Goal: Information Seeking & Learning: Compare options

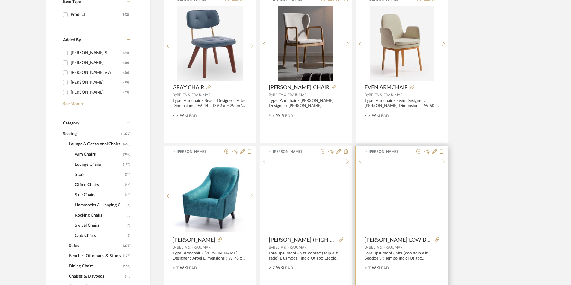
scroll to position [150, 0]
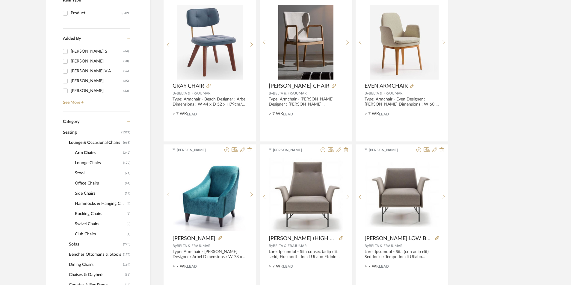
drag, startPoint x: 536, startPoint y: 88, endPoint x: 460, endPoint y: 67, distance: 78.2
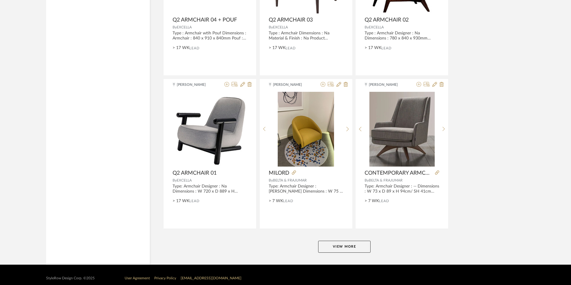
scroll to position [1448, 0]
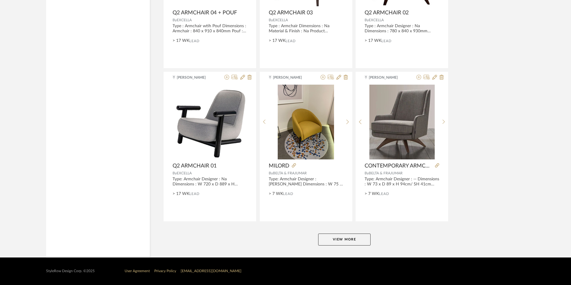
click at [338, 244] on button "View More" at bounding box center [344, 240] width 52 height 12
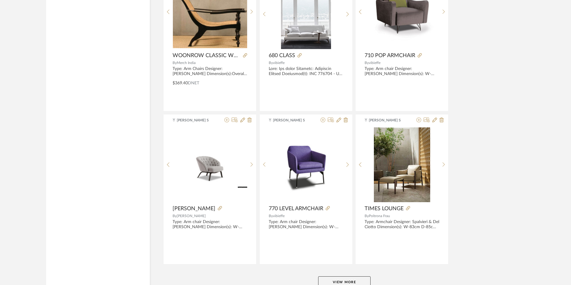
scroll to position [2975, 0]
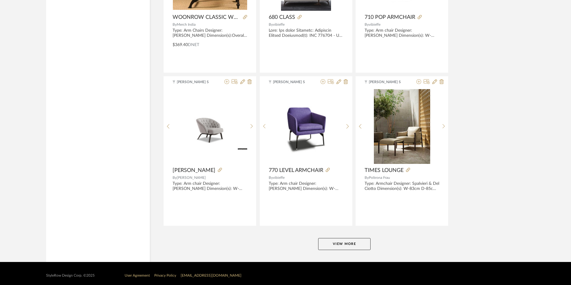
click at [334, 241] on button "View More" at bounding box center [344, 244] width 52 height 12
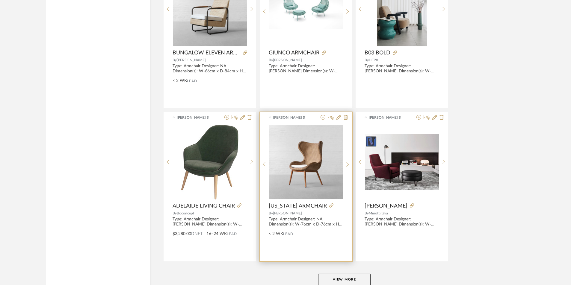
scroll to position [4511, 0]
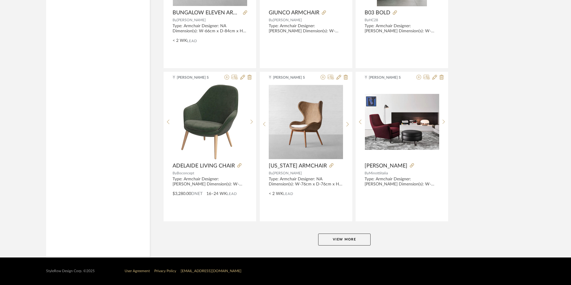
click at [344, 242] on button "View More" at bounding box center [344, 240] width 52 height 12
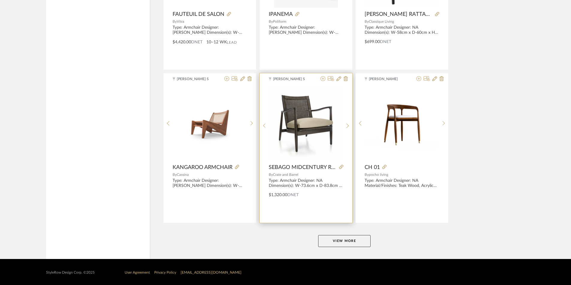
scroll to position [6043, 0]
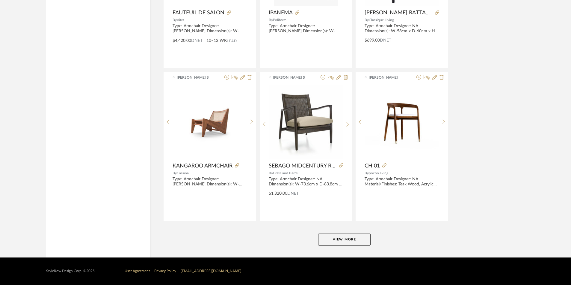
click at [334, 238] on button "View More" at bounding box center [344, 240] width 52 height 12
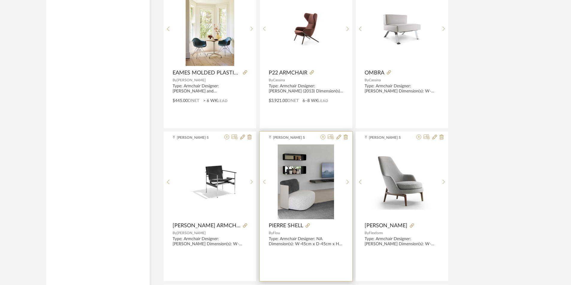
scroll to position [6821, 0]
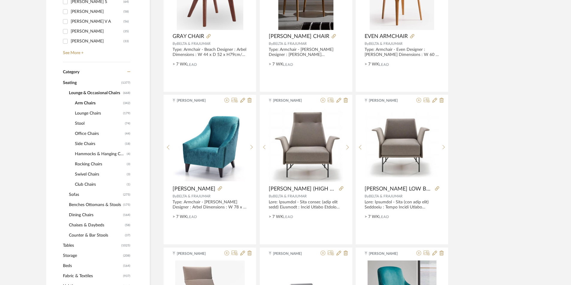
scroll to position [210, 0]
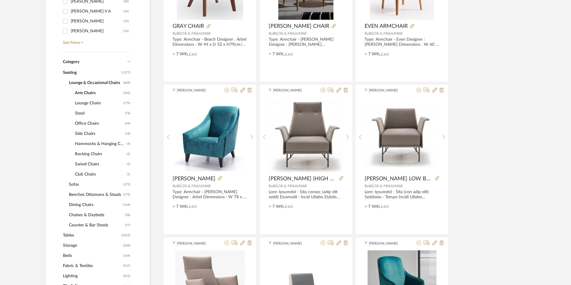
click at [73, 236] on span "Tables" at bounding box center [91, 236] width 57 height 10
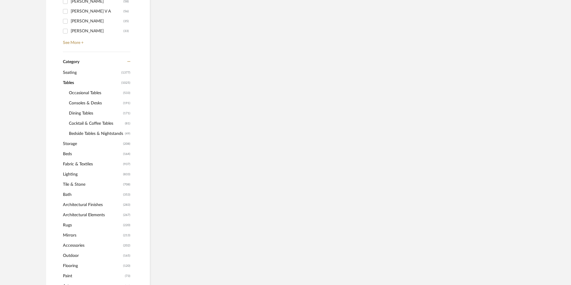
scroll to position [200, 0]
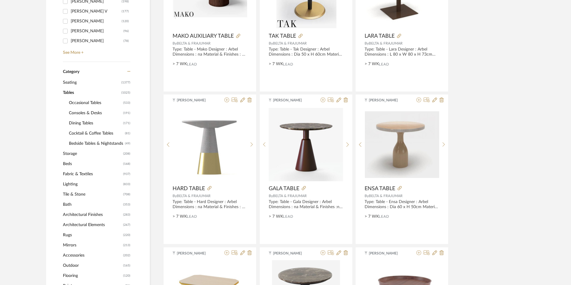
click at [81, 100] on span "Occasional Tables" at bounding box center [95, 103] width 53 height 10
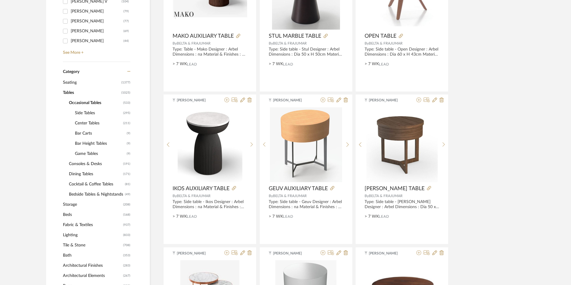
scroll to position [219, 0]
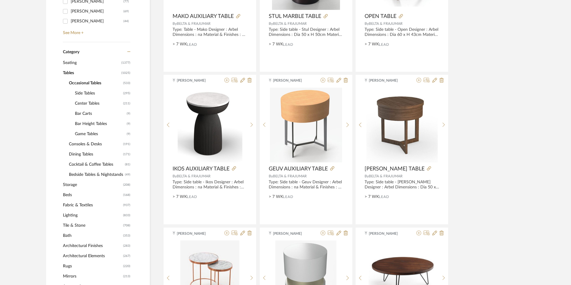
click at [87, 104] on span "Center Tables" at bounding box center [98, 104] width 47 height 10
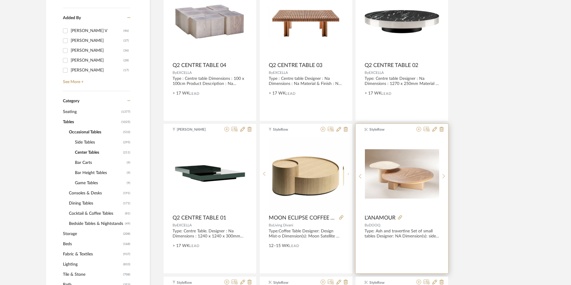
scroll to position [160, 0]
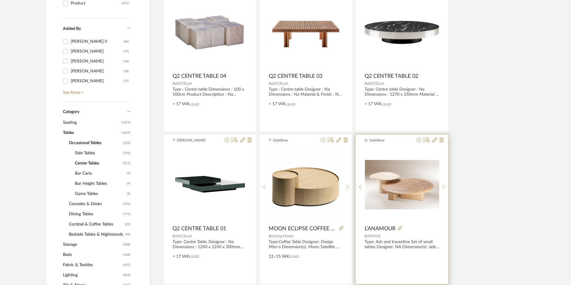
click at [445, 189] on sr-next-btn at bounding box center [443, 187] width 9 height 5
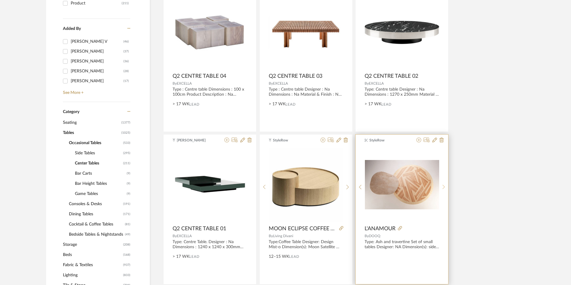
click at [445, 190] on sr-next-btn at bounding box center [443, 187] width 9 height 5
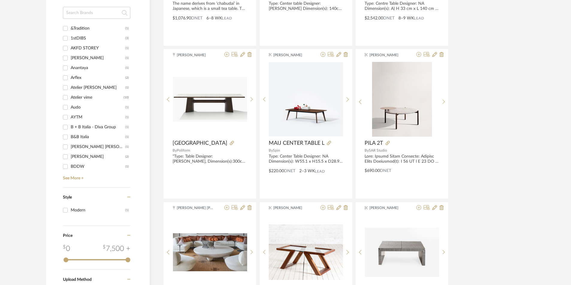
scroll to position [759, 0]
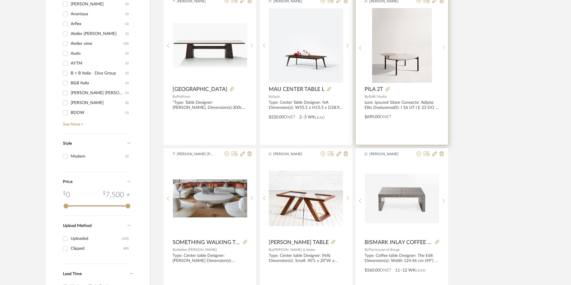
click at [444, 45] on div at bounding box center [443, 48] width 9 height 80
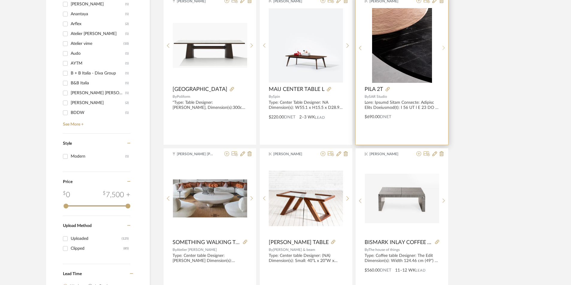
click at [444, 45] on div at bounding box center [443, 48] width 9 height 80
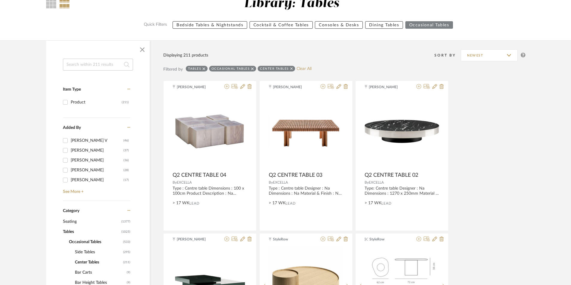
scroll to position [150, 0]
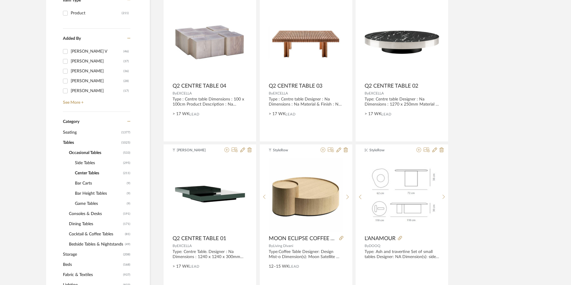
click at [90, 162] on span "Side Tables" at bounding box center [98, 163] width 47 height 10
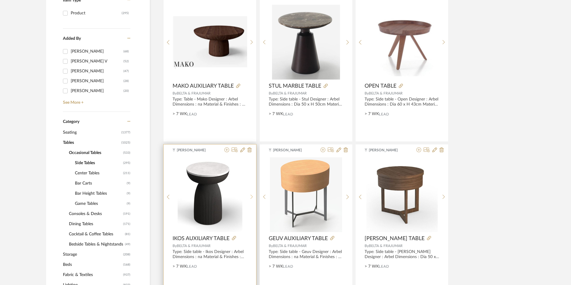
click at [249, 196] on sr-next-btn at bounding box center [251, 197] width 9 height 5
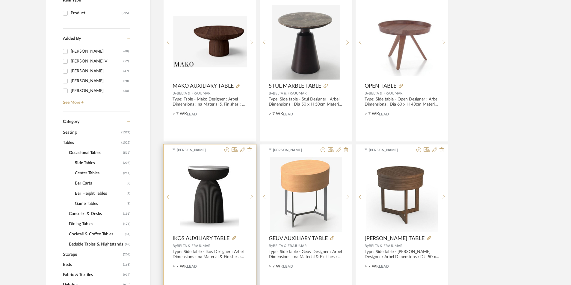
click at [167, 199] on icon at bounding box center [168, 197] width 3 height 5
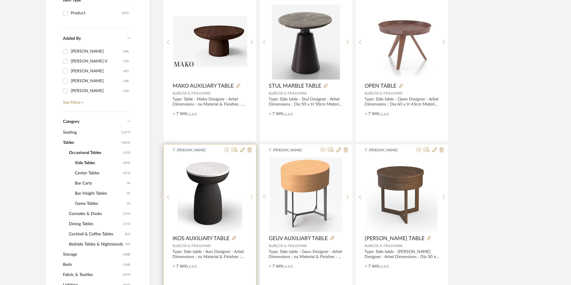
scroll to position [180, 0]
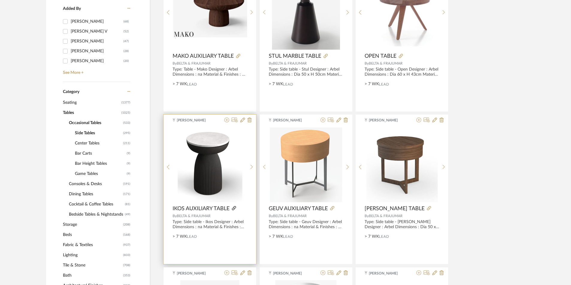
click at [235, 207] on icon at bounding box center [234, 208] width 4 height 4
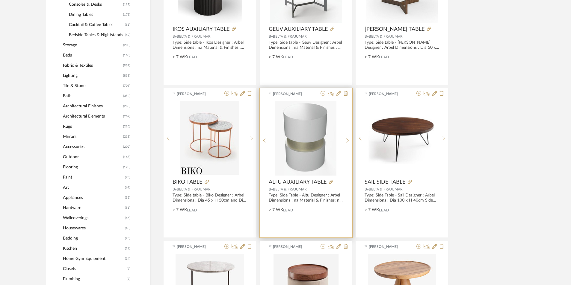
scroll to position [539, 0]
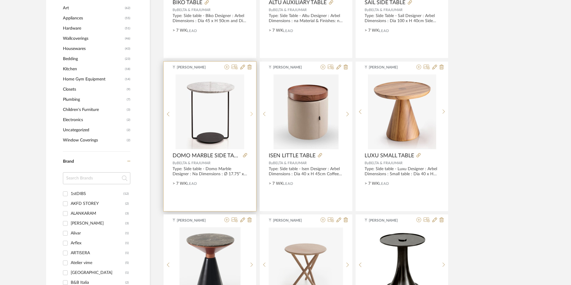
click at [252, 116] on div at bounding box center [251, 115] width 9 height 80
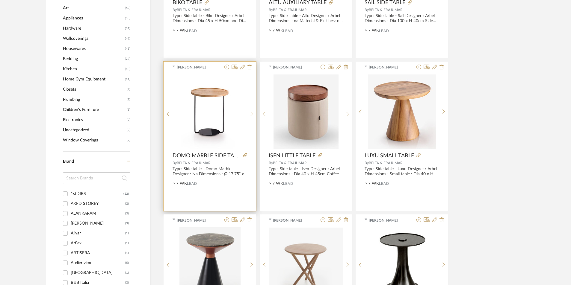
click at [252, 116] on icon at bounding box center [251, 114] width 3 height 5
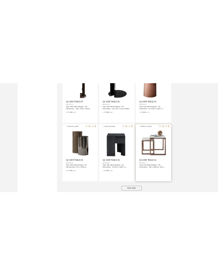
scroll to position [1754, 0]
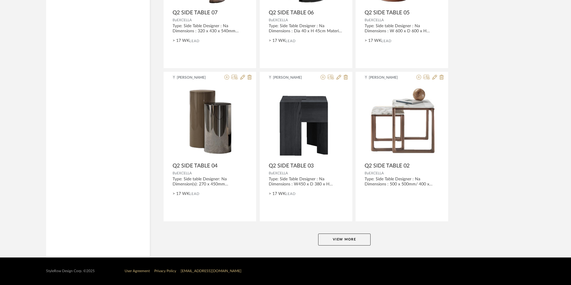
click at [359, 239] on button "View More" at bounding box center [344, 240] width 52 height 12
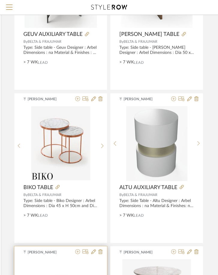
scroll to position [659, 121]
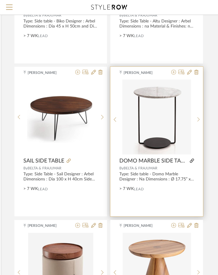
click at [191, 160] on icon at bounding box center [192, 161] width 4 height 4
drag, startPoint x: 145, startPoint y: 166, endPoint x: 160, endPoint y: 169, distance: 14.8
click at [160, 169] on div "Tehseen Mukadam mondo-do...le-specs.pdf mondo-do...le-specs.pdf DOMO MARBLE SID…" at bounding box center [156, 142] width 93 height 150
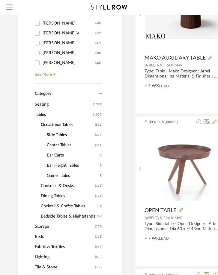
scroll to position [270, 0]
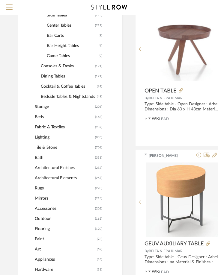
drag, startPoint x: 42, startPoint y: 188, endPoint x: 47, endPoint y: 210, distance: 22.6
click at [42, 187] on span "Rugs" at bounding box center [64, 188] width 59 height 10
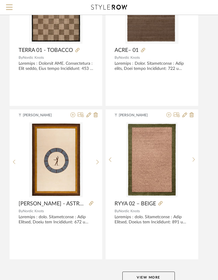
scroll to position [2656, 126]
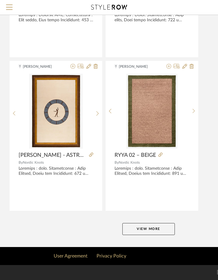
click at [163, 229] on button "View More" at bounding box center [148, 229] width 52 height 12
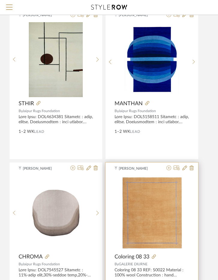
scroll to position [3944, 126]
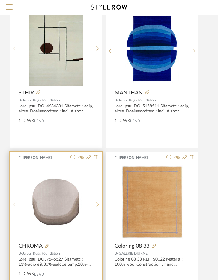
click at [97, 201] on div at bounding box center [97, 204] width 9 height 80
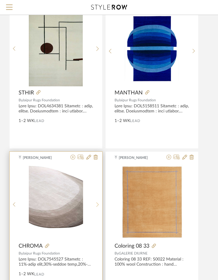
click at [97, 201] on div at bounding box center [97, 204] width 9 height 80
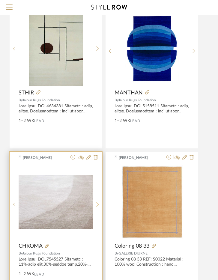
click at [97, 201] on div at bounding box center [97, 204] width 9 height 80
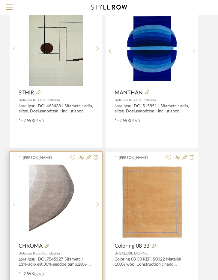
click at [97, 201] on div at bounding box center [97, 204] width 9 height 80
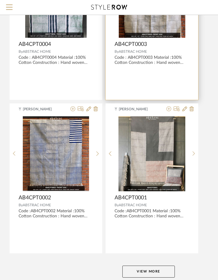
scroll to position [5413, 126]
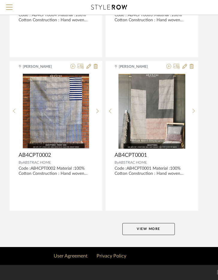
click at [143, 227] on button "View More" at bounding box center [148, 229] width 52 height 12
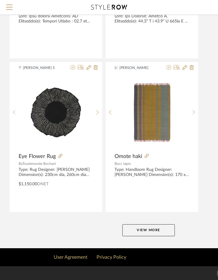
scroll to position [8170, 126]
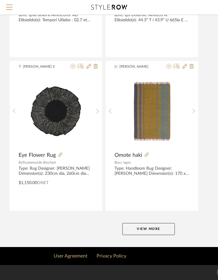
click at [143, 227] on button "View More" at bounding box center [148, 229] width 52 height 12
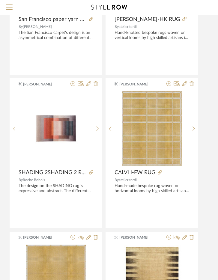
scroll to position [8919, 126]
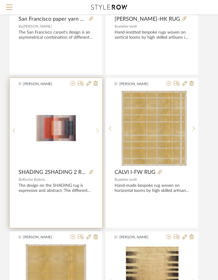
click at [100, 130] on sr-next-btn at bounding box center [97, 130] width 9 height 5
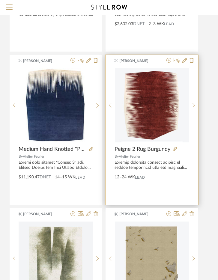
scroll to position [9428, 126]
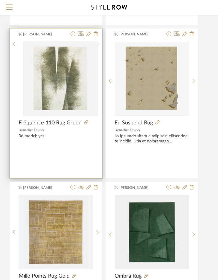
click at [96, 46] on icon at bounding box center [97, 43] width 3 height 5
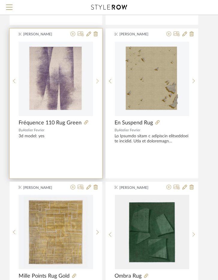
click at [96, 77] on div at bounding box center [97, 81] width 9 height 80
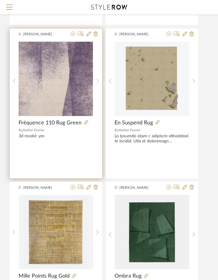
click at [96, 77] on div at bounding box center [97, 81] width 9 height 80
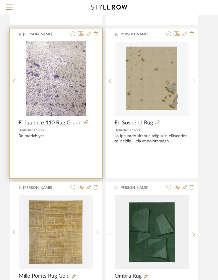
click at [96, 77] on div at bounding box center [97, 81] width 9 height 80
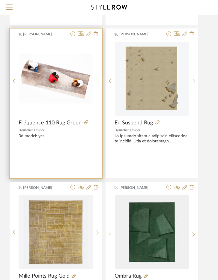
click at [96, 77] on div at bounding box center [97, 81] width 9 height 80
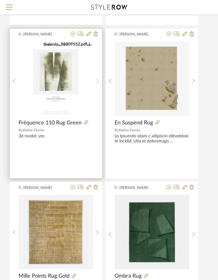
click at [96, 77] on div at bounding box center [97, 81] width 9 height 80
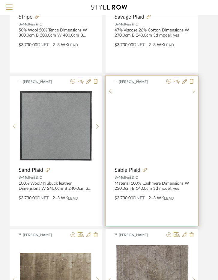
scroll to position [9997, 126]
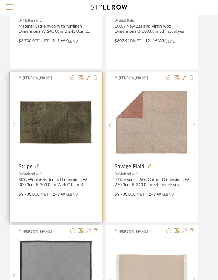
click at [97, 124] on icon at bounding box center [97, 124] width 3 height 5
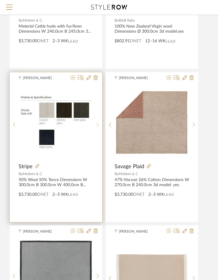
click at [97, 124] on icon at bounding box center [97, 124] width 3 height 5
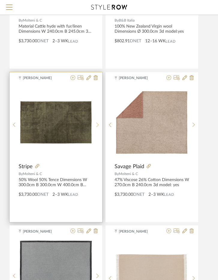
click at [97, 124] on icon at bounding box center [97, 124] width 3 height 5
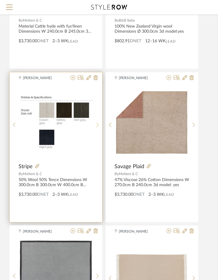
click at [97, 124] on icon at bounding box center [97, 124] width 3 height 5
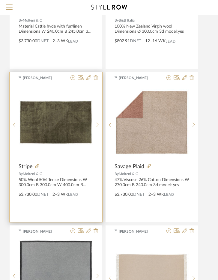
click at [97, 124] on icon at bounding box center [97, 124] width 3 height 5
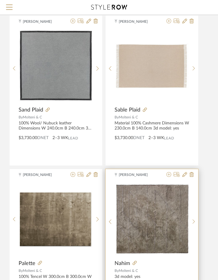
scroll to position [10296, 126]
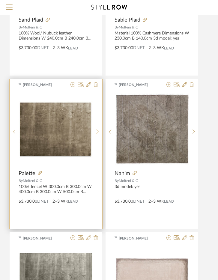
click at [97, 125] on div at bounding box center [97, 132] width 9 height 80
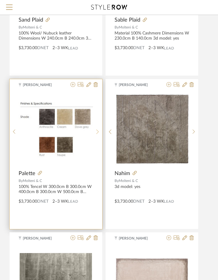
click at [97, 125] on div at bounding box center [97, 132] width 9 height 80
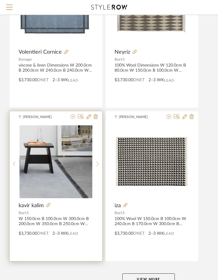
scroll to position [10927, 126]
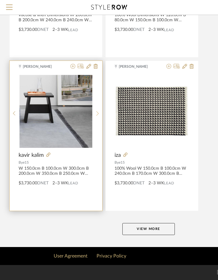
click at [99, 116] on div at bounding box center [97, 114] width 9 height 80
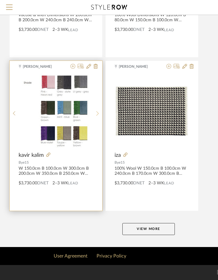
click at [99, 116] on div at bounding box center [97, 114] width 9 height 80
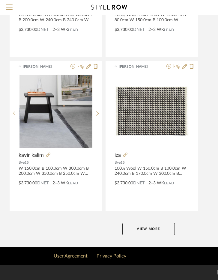
click at [141, 232] on button "View More" at bounding box center [148, 229] width 52 height 12
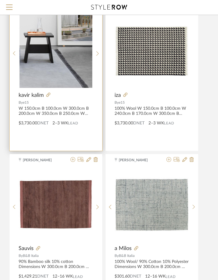
click at [54, 42] on img "0" at bounding box center [56, 51] width 74 height 74
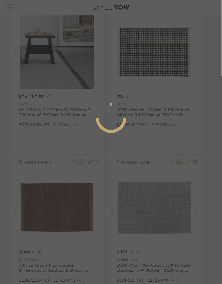
scroll to position [0, 0]
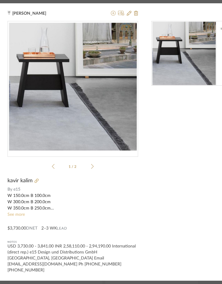
click at [19, 217] on link "See more" at bounding box center [15, 215] width 17 height 4
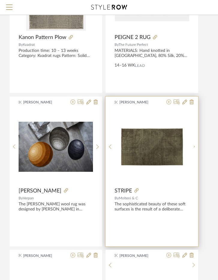
scroll to position [11586, 126]
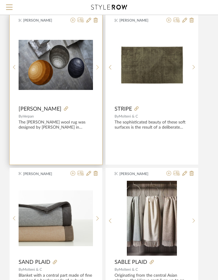
click at [96, 65] on icon at bounding box center [97, 67] width 2 height 4
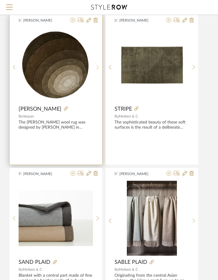
click at [96, 65] on icon at bounding box center [97, 67] width 2 height 4
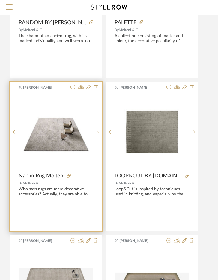
scroll to position [11975, 126]
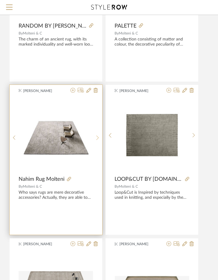
click at [99, 138] on div at bounding box center [97, 138] width 9 height 80
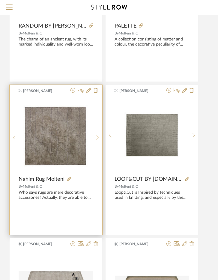
click at [99, 138] on icon at bounding box center [97, 137] width 3 height 5
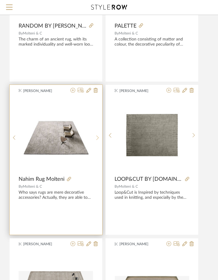
click at [99, 138] on icon at bounding box center [97, 137] width 3 height 5
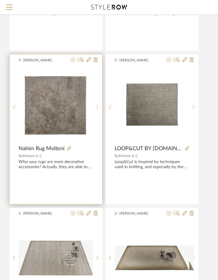
scroll to position [12005, 126]
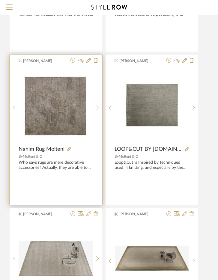
click at [96, 106] on icon at bounding box center [97, 107] width 3 height 5
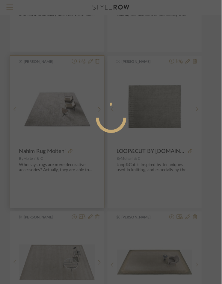
scroll to position [0, 0]
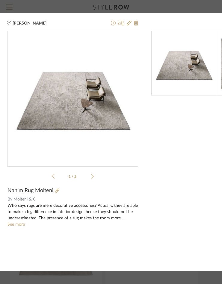
click at [14, 228] on div at bounding box center [72, 231] width 131 height 7
click at [20, 224] on link "See more" at bounding box center [15, 224] width 17 height 4
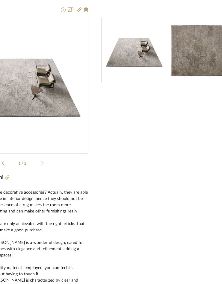
scroll to position [0, 72]
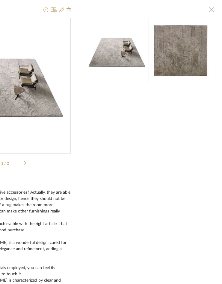
click at [205, 6] on span "button" at bounding box center [211, 10] width 12 height 12
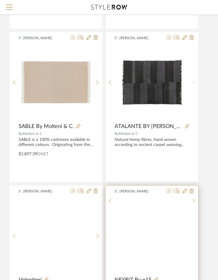
scroll to position [12335, 126]
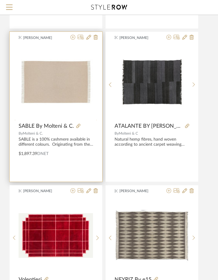
click at [96, 80] on div at bounding box center [97, 122] width 9 height 155
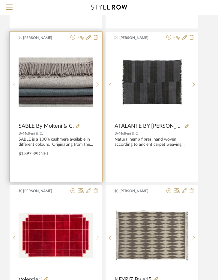
click at [96, 80] on div at bounding box center [97, 85] width 9 height 80
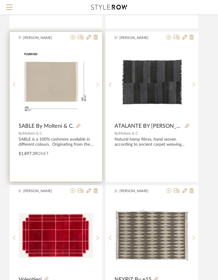
click at [96, 80] on div at bounding box center [97, 85] width 9 height 80
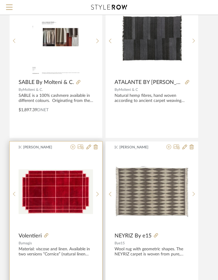
scroll to position [12454, 126]
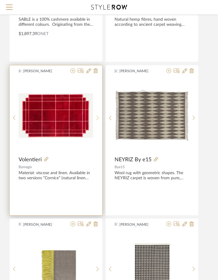
click at [96, 120] on icon at bounding box center [97, 117] width 3 height 5
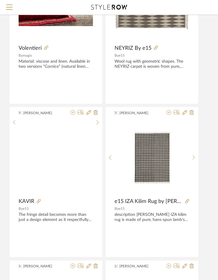
scroll to position [12664, 126]
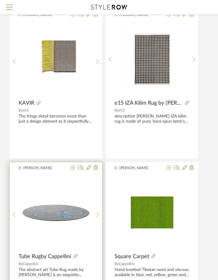
click at [95, 215] on div at bounding box center [97, 215] width 9 height 80
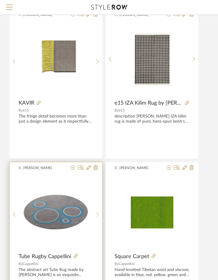
click at [95, 214] on sr-next-btn at bounding box center [97, 214] width 9 height 5
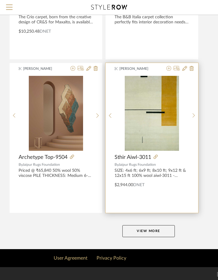
scroll to position [13684, 126]
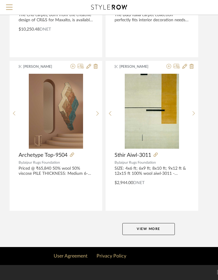
click at [151, 223] on button "View More" at bounding box center [148, 229] width 52 height 12
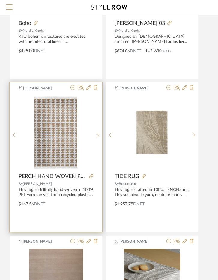
scroll to position [14313, 126]
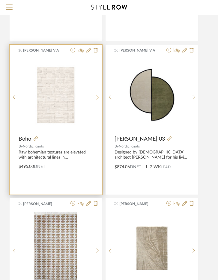
click at [95, 95] on sr-next-btn at bounding box center [97, 97] width 9 height 5
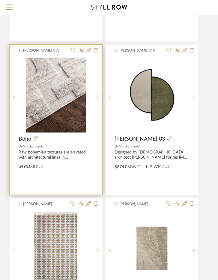
click at [95, 94] on div at bounding box center [97, 97] width 9 height 80
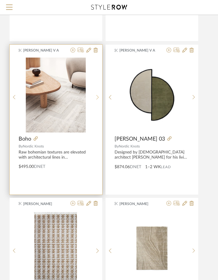
click at [95, 94] on div at bounding box center [97, 97] width 9 height 80
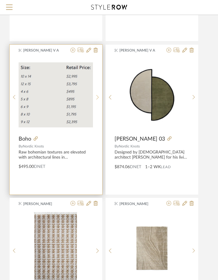
click at [95, 94] on div at bounding box center [97, 97] width 9 height 80
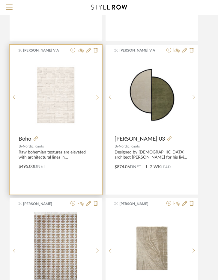
click at [95, 94] on div at bounding box center [97, 97] width 9 height 80
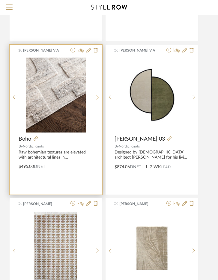
click at [95, 94] on div at bounding box center [97, 97] width 9 height 80
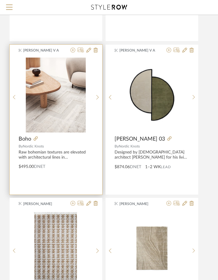
click at [48, 112] on img "2" at bounding box center [56, 94] width 60 height 75
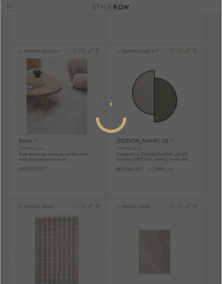
scroll to position [0, 0]
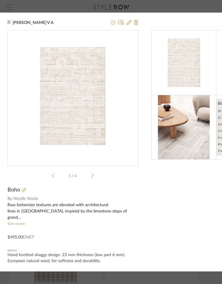
click at [18, 224] on sr-see-more-text "Raw bohemian textures are elevated with architectural lines in Boho, inspired b…" at bounding box center [72, 214] width 131 height 25
click at [19, 222] on link "See more" at bounding box center [15, 224] width 17 height 4
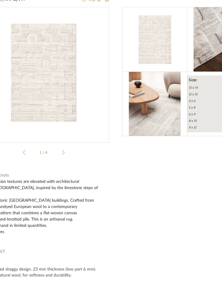
scroll to position [11, 0]
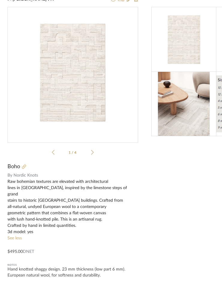
click at [24, 167] on icon at bounding box center [24, 167] width 4 height 4
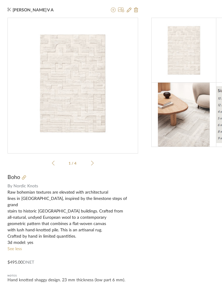
scroll to position [0, 72]
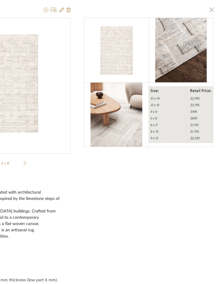
click at [208, 3] on div "Yuvaraj V A × 1 / 4 Boho By Nordic Knots Raw bohemian textures are elevated wit…" at bounding box center [77, 148] width 289 height 297
click at [206, 5] on span "button" at bounding box center [211, 10] width 12 height 12
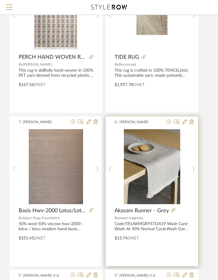
scroll to position [14493, 126]
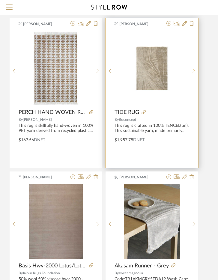
click at [194, 74] on div at bounding box center [193, 71] width 9 height 80
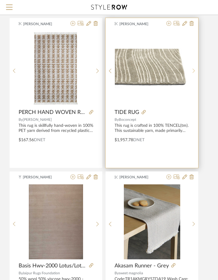
click at [194, 74] on div at bounding box center [193, 71] width 9 height 80
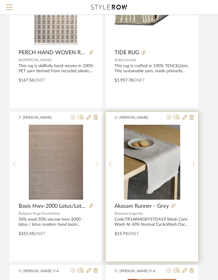
scroll to position [14643, 126]
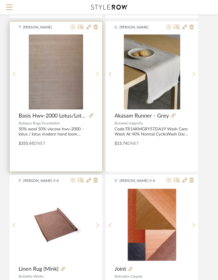
click at [94, 73] on sr-next-btn at bounding box center [97, 74] width 9 height 5
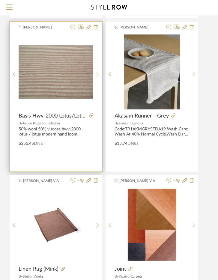
click at [94, 73] on sr-next-btn at bounding box center [97, 74] width 9 height 5
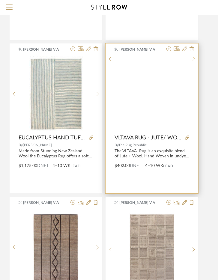
scroll to position [15691, 126]
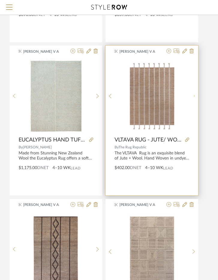
click at [196, 102] on div at bounding box center [193, 95] width 9 height 75
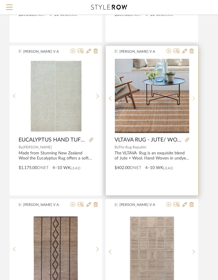
click at [196, 102] on div at bounding box center [193, 98] width 9 height 80
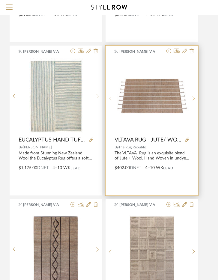
click at [196, 102] on div at bounding box center [193, 98] width 9 height 80
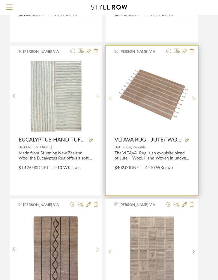
click at [196, 102] on div at bounding box center [193, 98] width 9 height 80
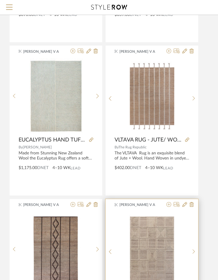
scroll to position [15870, 126]
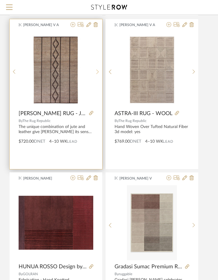
click at [99, 71] on sr-next-btn at bounding box center [97, 71] width 9 height 5
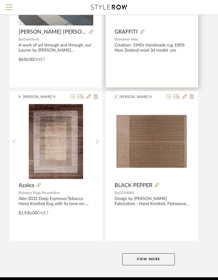
scroll to position [16441, 126]
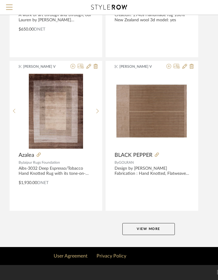
click at [144, 231] on button "View More" at bounding box center [148, 229] width 52 height 12
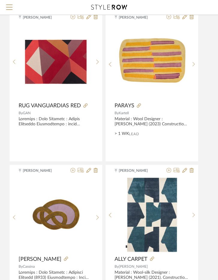
scroll to position [809, 126]
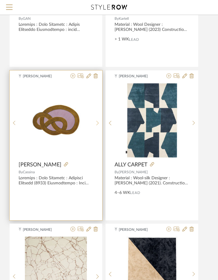
click at [100, 122] on sr-next-btn at bounding box center [97, 122] width 9 height 5
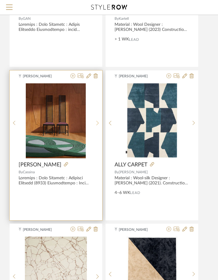
click at [100, 122] on sr-next-btn at bounding box center [97, 122] width 9 height 5
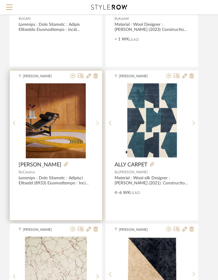
click at [100, 122] on sr-next-btn at bounding box center [97, 122] width 9 height 5
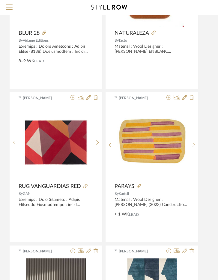
scroll to position [629, 126]
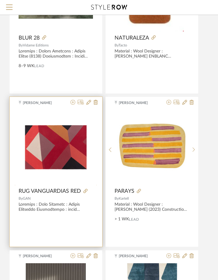
click at [96, 184] on sr-next-btn at bounding box center [97, 186] width 9 height 5
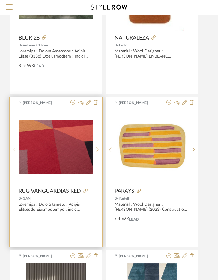
click at [96, 147] on sr-next-btn at bounding box center [97, 149] width 9 height 5
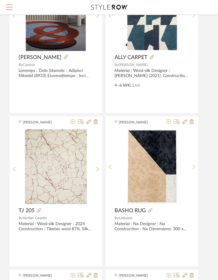
scroll to position [1018, 126]
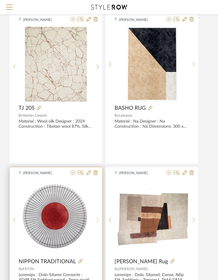
click at [96, 217] on div at bounding box center [97, 220] width 9 height 80
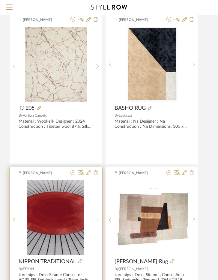
click at [96, 217] on div at bounding box center [97, 220] width 9 height 80
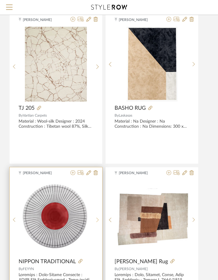
click at [96, 217] on div at bounding box center [97, 220] width 9 height 80
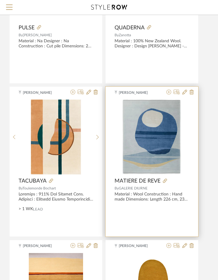
scroll to position [1677, 126]
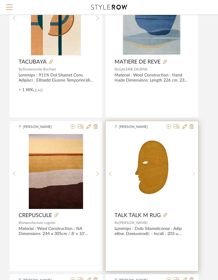
click at [191, 171] on sr-next-btn at bounding box center [193, 173] width 9 height 5
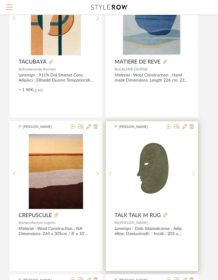
click at [191, 171] on sr-next-btn at bounding box center [193, 173] width 9 height 5
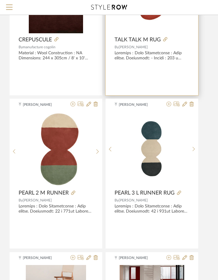
scroll to position [1857, 126]
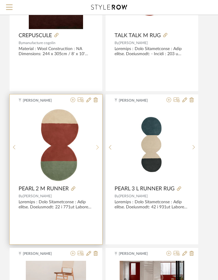
click at [98, 150] on div at bounding box center [97, 147] width 9 height 80
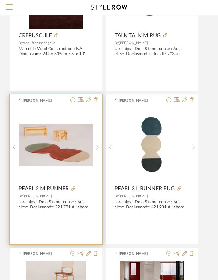
click at [98, 150] on div at bounding box center [97, 147] width 9 height 80
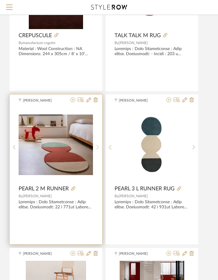
click at [98, 150] on div at bounding box center [97, 147] width 9 height 80
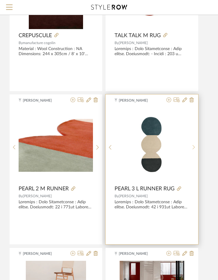
click at [190, 149] on sr-next-btn at bounding box center [193, 147] width 9 height 5
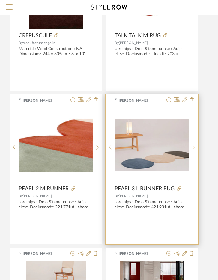
click at [190, 149] on sr-next-btn at bounding box center [193, 147] width 9 height 5
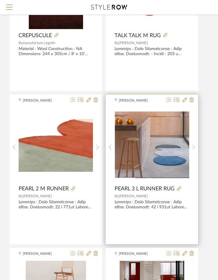
click at [190, 149] on sr-next-btn at bounding box center [193, 147] width 9 height 5
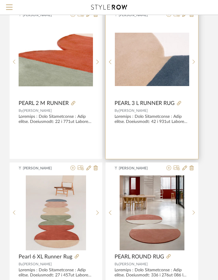
scroll to position [2006, 126]
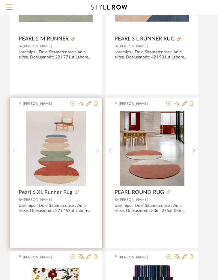
click at [95, 149] on sr-next-btn at bounding box center [97, 150] width 9 height 5
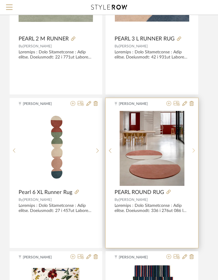
click at [193, 149] on icon at bounding box center [193, 150] width 3 height 5
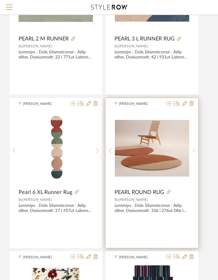
click at [193, 149] on icon at bounding box center [193, 150] width 3 height 5
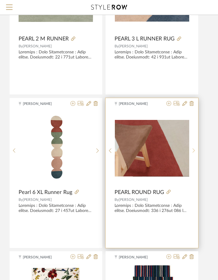
click at [193, 149] on icon at bounding box center [193, 150] width 3 height 5
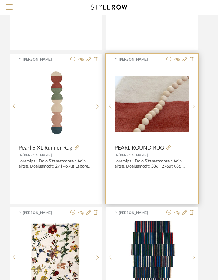
scroll to position [2126, 126]
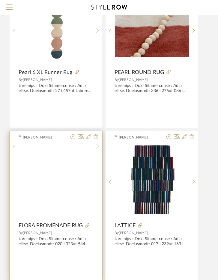
click at [99, 149] on icon at bounding box center [97, 146] width 2 height 4
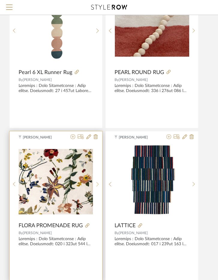
click at [99, 181] on icon at bounding box center [97, 183] width 3 height 5
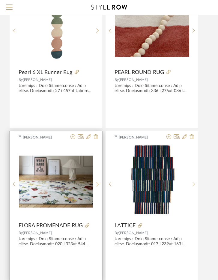
click at [99, 181] on icon at bounding box center [97, 183] width 3 height 5
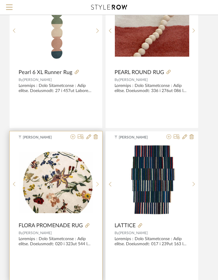
click at [99, 181] on icon at bounding box center [97, 183] width 3 height 5
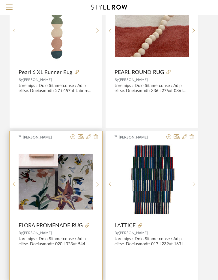
click at [14, 186] on icon at bounding box center [14, 183] width 3 height 5
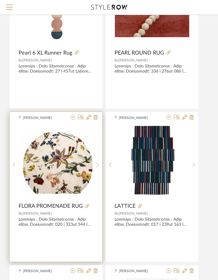
scroll to position [2156, 126]
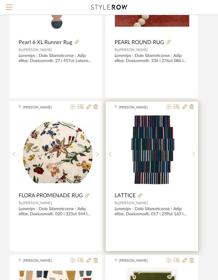
click at [193, 157] on div at bounding box center [193, 154] width 9 height 80
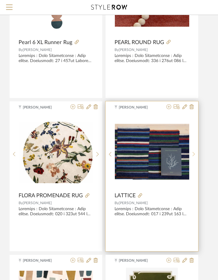
click at [193, 157] on div at bounding box center [193, 154] width 9 height 80
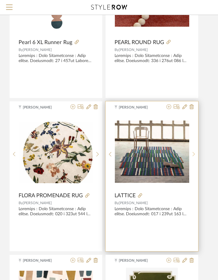
click at [193, 157] on div at bounding box center [193, 154] width 9 height 80
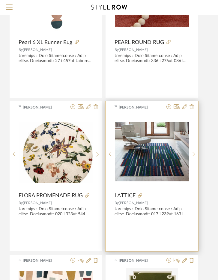
click at [193, 157] on div at bounding box center [193, 154] width 9 height 80
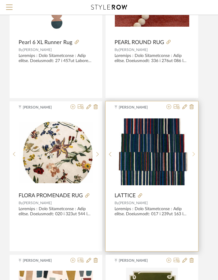
click at [193, 157] on div at bounding box center [193, 154] width 9 height 80
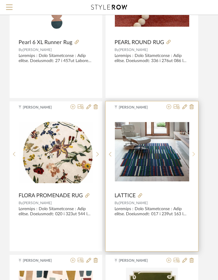
click at [193, 157] on div at bounding box center [193, 154] width 9 height 80
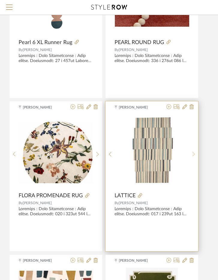
click at [193, 157] on div at bounding box center [193, 154] width 9 height 80
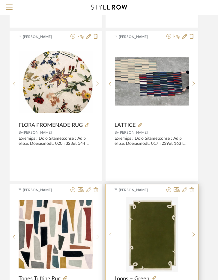
scroll to position [2336, 126]
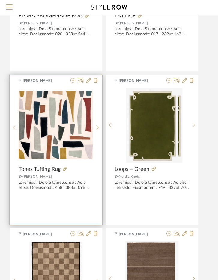
click at [99, 130] on sr-next-btn at bounding box center [97, 127] width 9 height 5
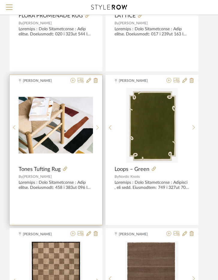
click at [99, 130] on sr-next-btn at bounding box center [97, 127] width 9 height 5
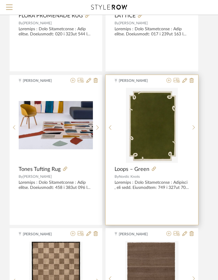
scroll to position [2485, 126]
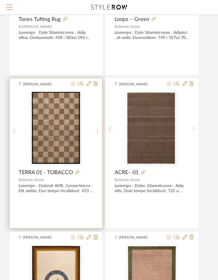
click at [99, 130] on sr-next-btn at bounding box center [97, 130] width 9 height 5
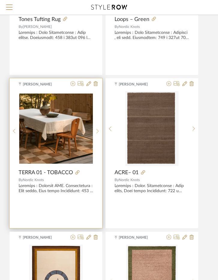
click at [99, 130] on sr-next-btn at bounding box center [97, 130] width 9 height 5
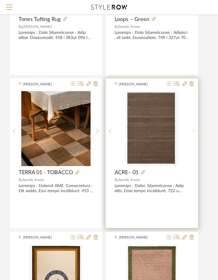
click at [196, 129] on sr-next-btn at bounding box center [193, 130] width 9 height 5
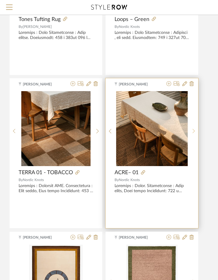
click at [196, 129] on sr-next-btn at bounding box center [193, 130] width 9 height 5
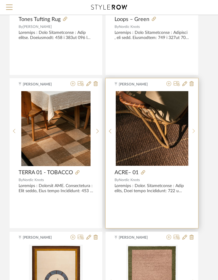
click at [196, 129] on sr-next-btn at bounding box center [193, 130] width 9 height 5
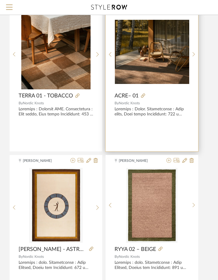
scroll to position [2665, 126]
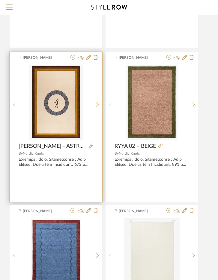
click at [96, 108] on div at bounding box center [97, 105] width 9 height 80
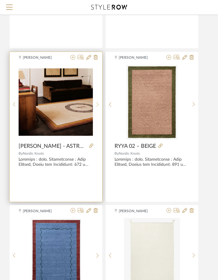
click at [96, 108] on div at bounding box center [97, 105] width 9 height 80
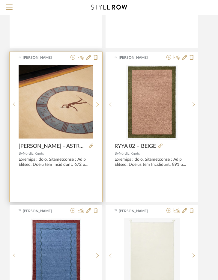
click at [96, 108] on div at bounding box center [97, 105] width 9 height 80
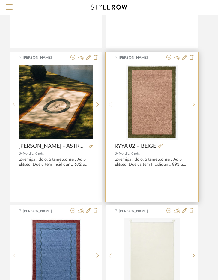
click at [193, 102] on icon at bounding box center [193, 104] width 3 height 5
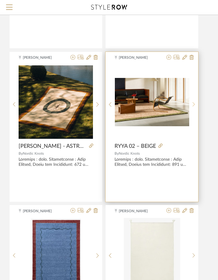
click at [193, 102] on icon at bounding box center [193, 104] width 3 height 5
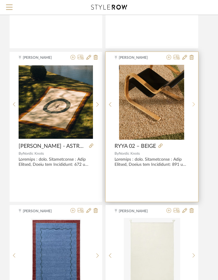
click at [193, 102] on icon at bounding box center [193, 104] width 3 height 5
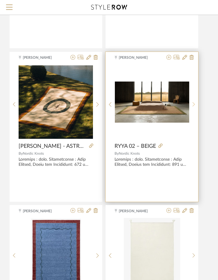
click at [193, 105] on icon at bounding box center [193, 104] width 2 height 4
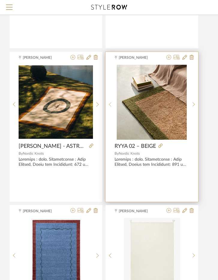
click at [110, 104] on icon at bounding box center [110, 104] width 3 height 5
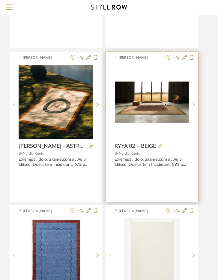
click at [110, 104] on icon at bounding box center [110, 104] width 3 height 5
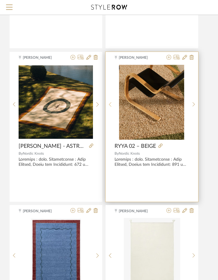
click at [110, 104] on icon at bounding box center [110, 104] width 3 height 5
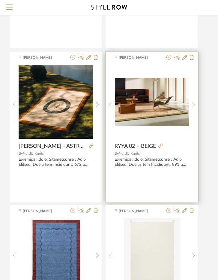
click at [194, 105] on icon at bounding box center [193, 104] width 3 height 5
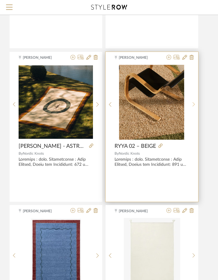
click at [194, 105] on icon at bounding box center [193, 104] width 3 height 5
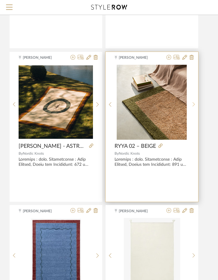
click at [194, 105] on icon at bounding box center [193, 104] width 3 height 5
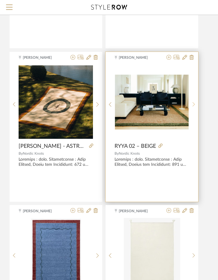
click at [194, 105] on icon at bounding box center [193, 104] width 3 height 5
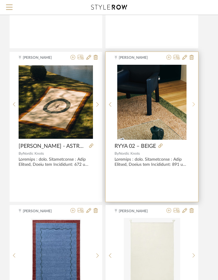
click at [194, 105] on icon at bounding box center [193, 104] width 3 height 5
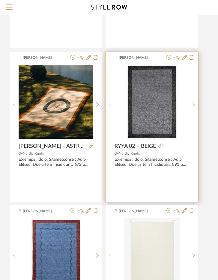
click at [194, 105] on icon at bounding box center [193, 104] width 3 height 5
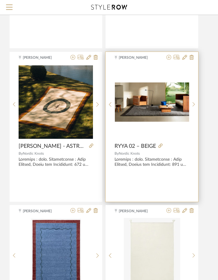
click at [159, 122] on div "8" at bounding box center [152, 102] width 74 height 75
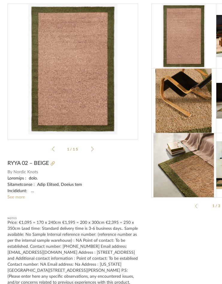
scroll to position [28, 0]
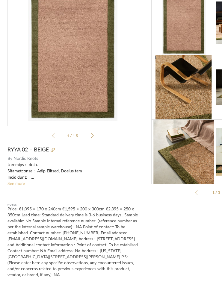
click at [21, 184] on link "See more" at bounding box center [15, 184] width 17 height 4
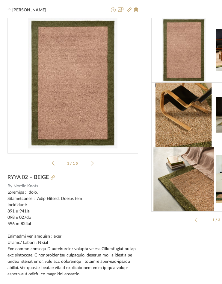
scroll to position [0, 72]
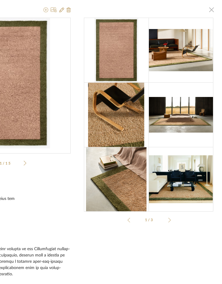
click at [205, 8] on span "button" at bounding box center [211, 10] width 12 height 12
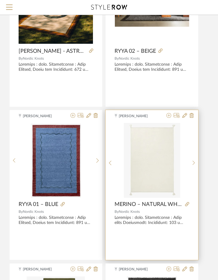
scroll to position [2815, 126]
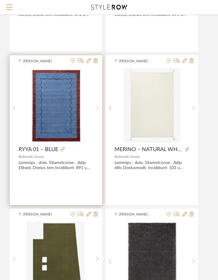
click at [97, 108] on div at bounding box center [97, 108] width 9 height 80
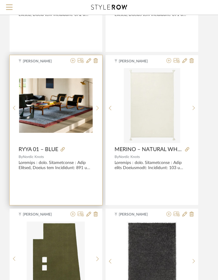
click at [97, 108] on icon at bounding box center [97, 107] width 3 height 5
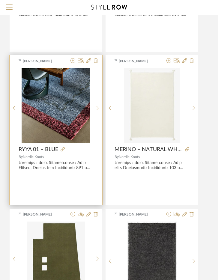
click at [97, 108] on icon at bounding box center [97, 107] width 3 height 5
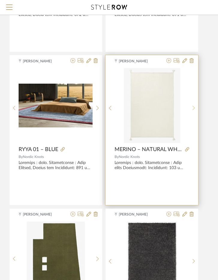
click at [191, 111] on div at bounding box center [193, 108] width 9 height 80
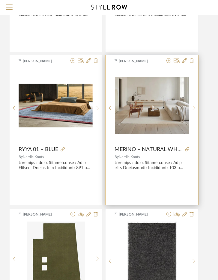
click at [191, 111] on div at bounding box center [193, 108] width 9 height 80
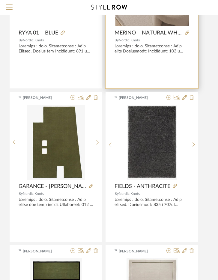
scroll to position [2935, 126]
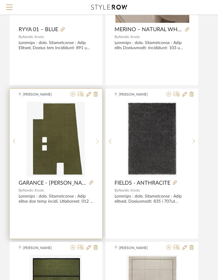
click at [94, 139] on sr-next-btn at bounding box center [97, 141] width 9 height 5
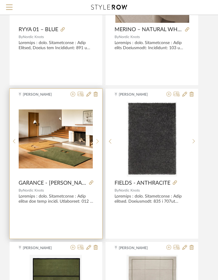
click at [94, 138] on div at bounding box center [97, 142] width 9 height 80
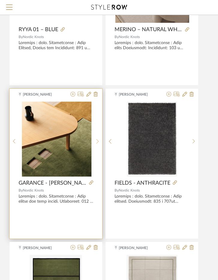
click at [94, 138] on div at bounding box center [97, 142] width 9 height 80
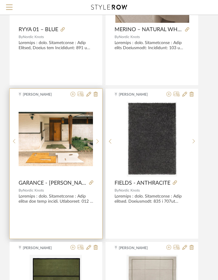
click at [94, 138] on div at bounding box center [97, 142] width 9 height 80
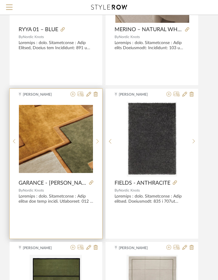
click at [94, 138] on div at bounding box center [97, 142] width 9 height 80
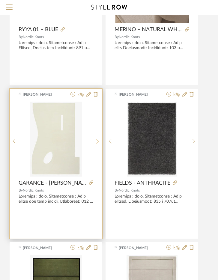
click at [94, 138] on div at bounding box center [97, 142] width 9 height 80
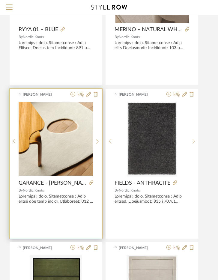
click at [94, 138] on div at bounding box center [97, 142] width 9 height 80
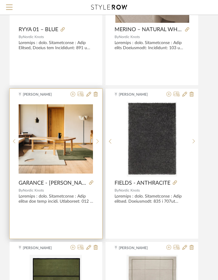
click at [94, 138] on div at bounding box center [97, 142] width 9 height 80
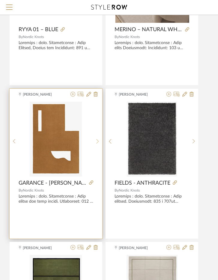
click at [94, 138] on div at bounding box center [97, 142] width 9 height 80
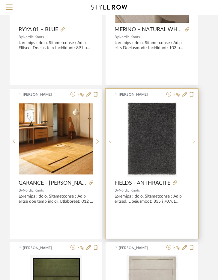
click at [192, 141] on icon at bounding box center [193, 141] width 3 height 5
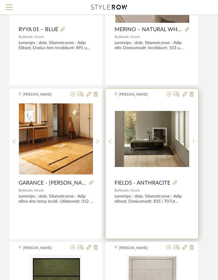
click at [191, 141] on sr-next-btn at bounding box center [193, 141] width 9 height 5
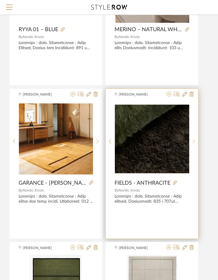
click at [190, 141] on sr-next-btn at bounding box center [193, 141] width 9 height 5
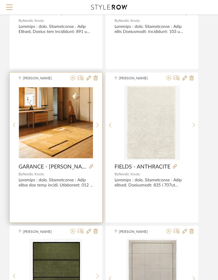
scroll to position [2965, 126]
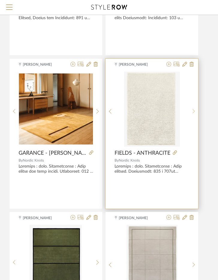
click at [193, 113] on icon at bounding box center [193, 111] width 2 height 4
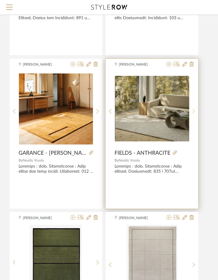
click at [193, 113] on icon at bounding box center [193, 111] width 2 height 4
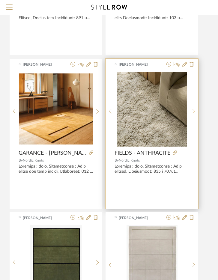
click at [193, 113] on icon at bounding box center [193, 111] width 2 height 4
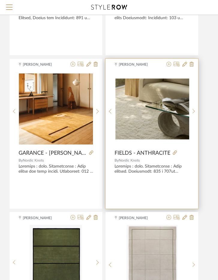
click at [153, 133] on img "6" at bounding box center [152, 108] width 74 height 61
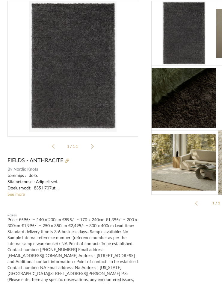
scroll to position [34, 0]
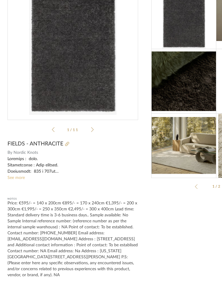
click at [15, 179] on link "See more" at bounding box center [15, 178] width 17 height 4
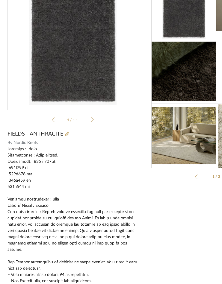
scroll to position [0, 0]
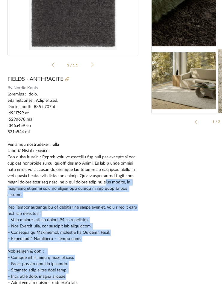
drag, startPoint x: 111, startPoint y: 278, endPoint x: 144, endPoint y: 278, distance: 32.6
click at [144, 278] on div "Tehseen Mukadam × Fields.pdf Fields.pdf 1 / 11 FIELDS - ANTHRACITE By Nordic Kn…" at bounding box center [144, 156] width 289 height 508
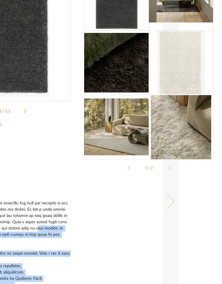
scroll to position [0, 72]
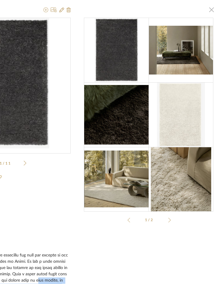
click at [205, 10] on span "button" at bounding box center [211, 10] width 12 height 12
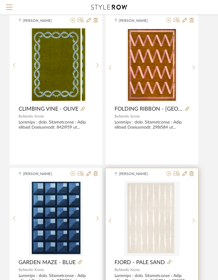
scroll to position [3563, 126]
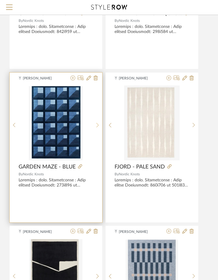
click at [99, 124] on sr-next-btn at bounding box center [97, 124] width 9 height 5
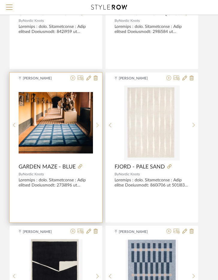
click at [99, 124] on sr-next-btn at bounding box center [97, 124] width 9 height 5
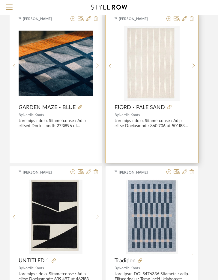
scroll to position [3593, 126]
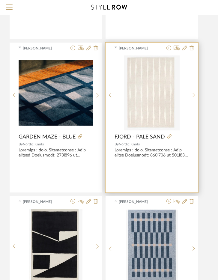
click at [193, 94] on icon at bounding box center [193, 95] width 3 height 5
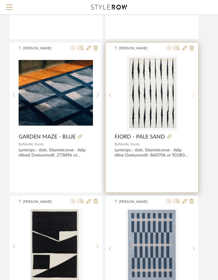
click at [192, 94] on icon at bounding box center [193, 95] width 3 height 5
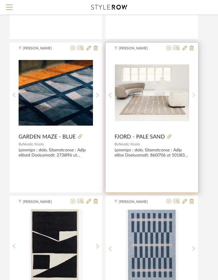
click at [192, 94] on icon at bounding box center [193, 95] width 3 height 5
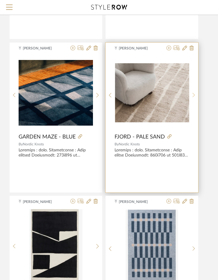
click at [192, 94] on icon at bounding box center [193, 95] width 3 height 5
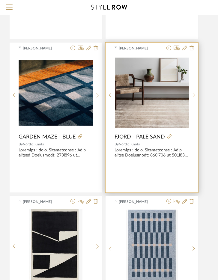
click at [194, 95] on icon at bounding box center [193, 95] width 2 height 4
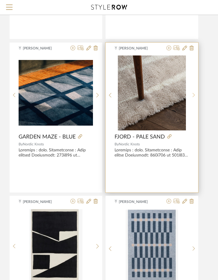
click at [194, 95] on icon at bounding box center [193, 95] width 2 height 4
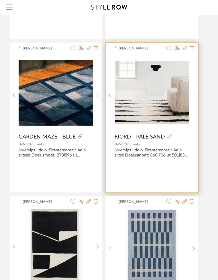
click at [194, 95] on icon at bounding box center [193, 95] width 2 height 4
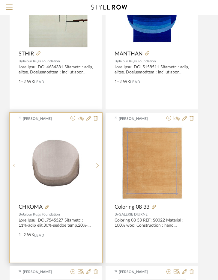
scroll to position [3985, 126]
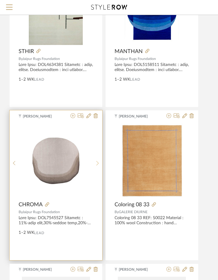
click at [95, 167] on div at bounding box center [97, 163] width 9 height 80
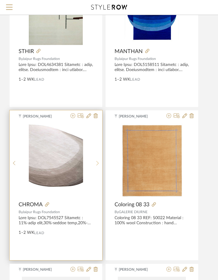
click at [95, 167] on div at bounding box center [97, 163] width 9 height 80
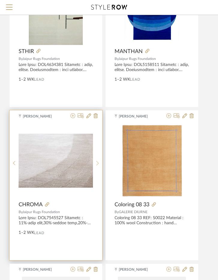
click at [95, 167] on div at bounding box center [97, 163] width 9 height 80
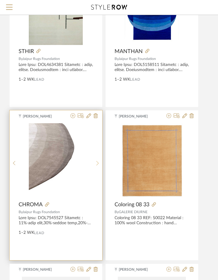
click at [94, 165] on sr-next-btn at bounding box center [97, 163] width 9 height 5
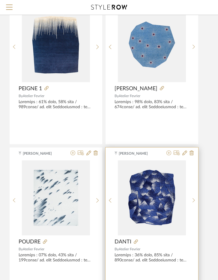
scroll to position [4255, 126]
click at [196, 200] on sr-next-btn at bounding box center [193, 199] width 9 height 5
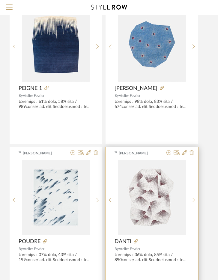
click at [196, 200] on sr-next-btn at bounding box center [193, 199] width 9 height 5
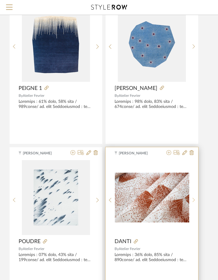
click at [196, 200] on sr-next-btn at bounding box center [193, 199] width 9 height 5
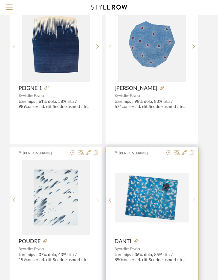
click at [196, 200] on sr-next-btn at bounding box center [193, 199] width 9 height 5
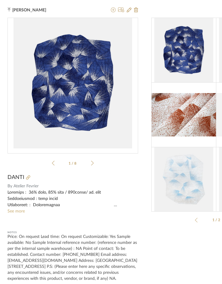
scroll to position [0, 72]
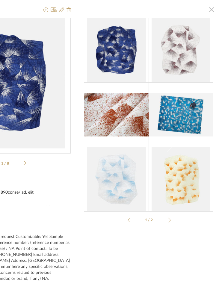
click at [205, 11] on span "button" at bounding box center [211, 10] width 12 height 12
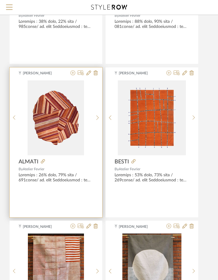
scroll to position [4794, 126]
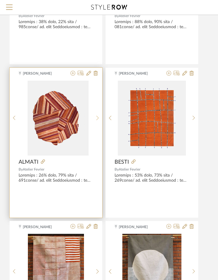
click at [98, 116] on div at bounding box center [97, 118] width 9 height 75
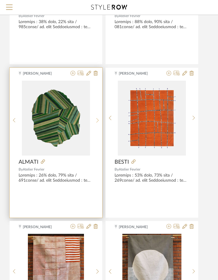
click at [98, 116] on div at bounding box center [97, 121] width 9 height 80
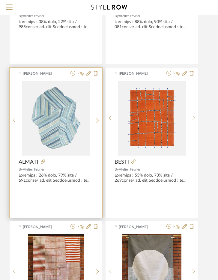
click at [98, 116] on div at bounding box center [97, 121] width 9 height 80
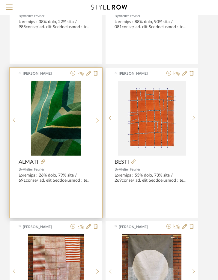
click at [98, 116] on div at bounding box center [97, 121] width 9 height 80
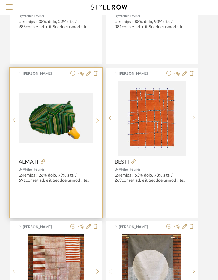
click at [98, 116] on div at bounding box center [97, 121] width 9 height 80
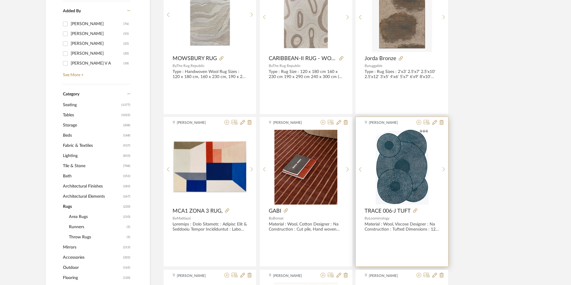
scroll to position [180, 0]
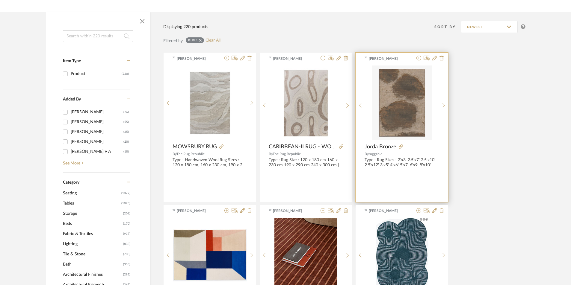
scroll to position [150, 0]
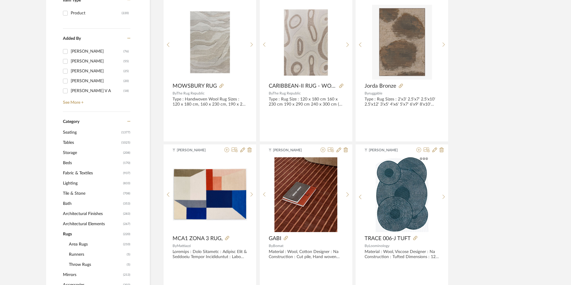
click at [74, 134] on span "Seating" at bounding box center [91, 133] width 57 height 10
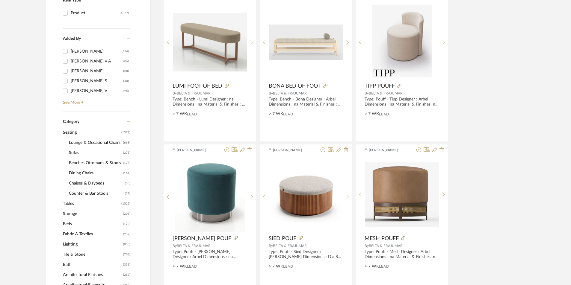
click at [81, 153] on span "Sofas" at bounding box center [95, 153] width 53 height 10
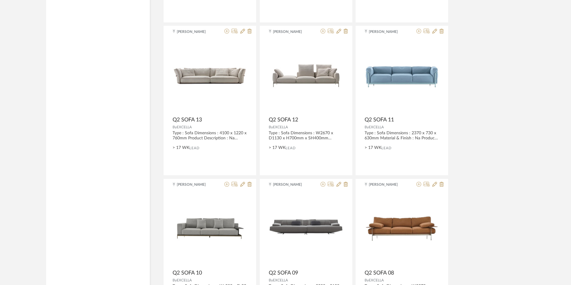
scroll to position [1754, 0]
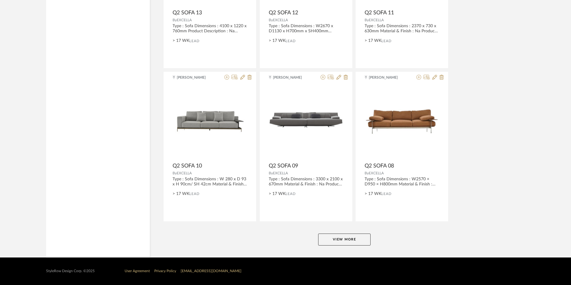
click at [324, 243] on button "View More" at bounding box center [344, 240] width 52 height 12
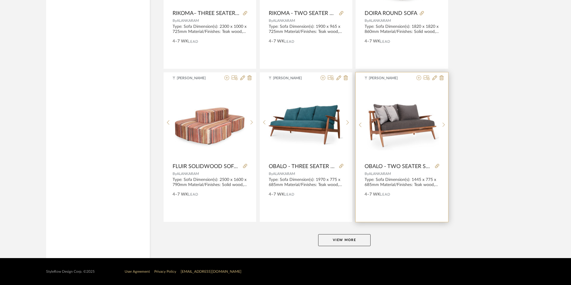
scroll to position [3592, 0]
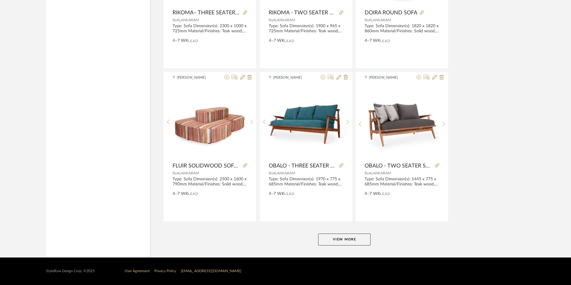
click at [343, 237] on button "View More" at bounding box center [344, 240] width 52 height 12
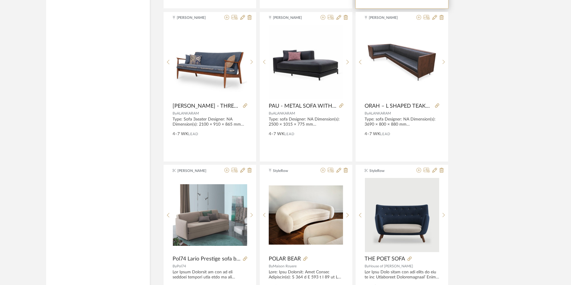
scroll to position [4341, 0]
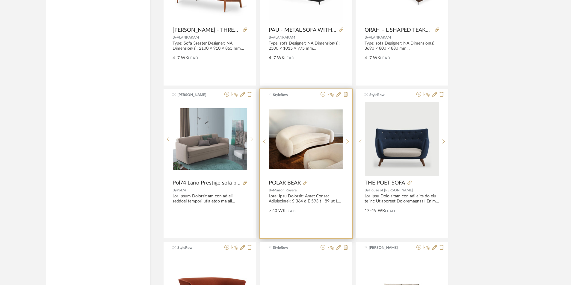
click at [348, 142] on icon at bounding box center [347, 142] width 2 height 4
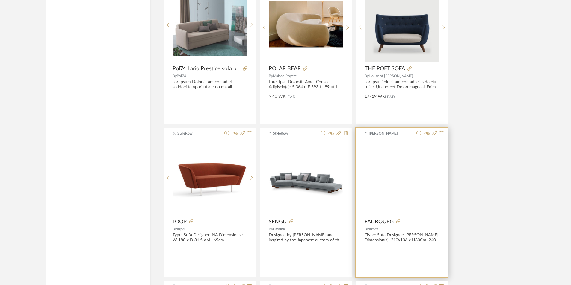
scroll to position [4491, 0]
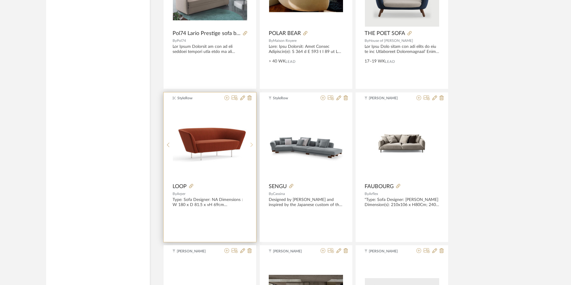
click at [254, 143] on sr-next-btn at bounding box center [251, 145] width 9 height 5
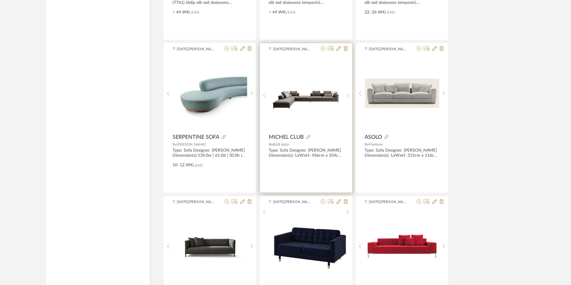
scroll to position [5000, 0]
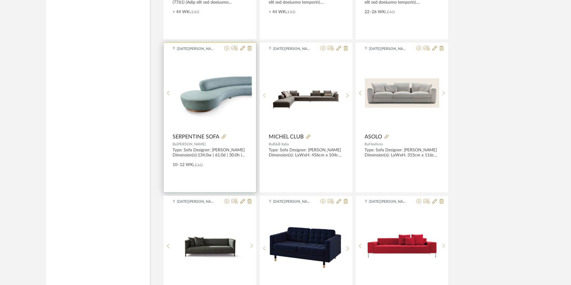
click at [250, 96] on sr-next-btn at bounding box center [251, 93] width 9 height 5
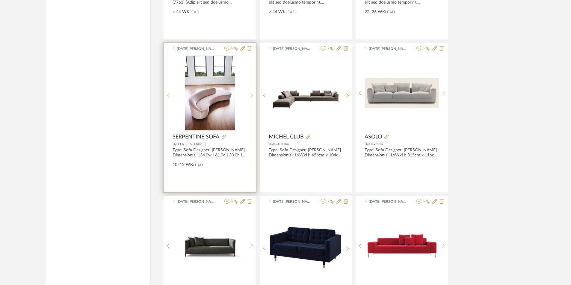
click at [250, 96] on sr-next-btn at bounding box center [251, 95] width 9 height 5
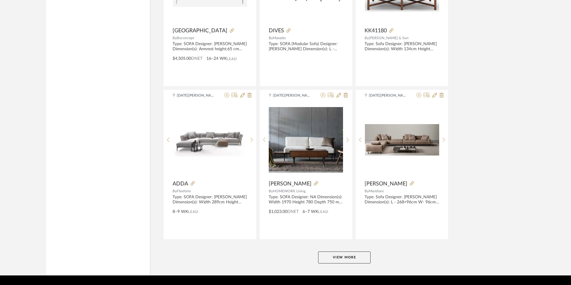
scroll to position [5430, 0]
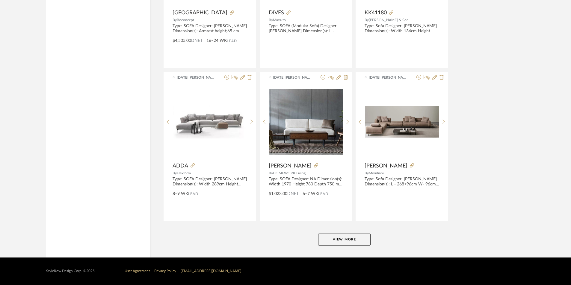
click at [348, 239] on button "View More" at bounding box center [344, 240] width 52 height 12
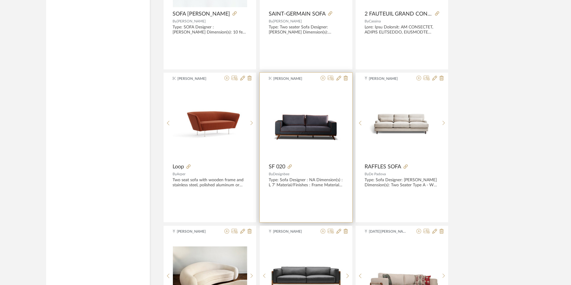
scroll to position [6987, 0]
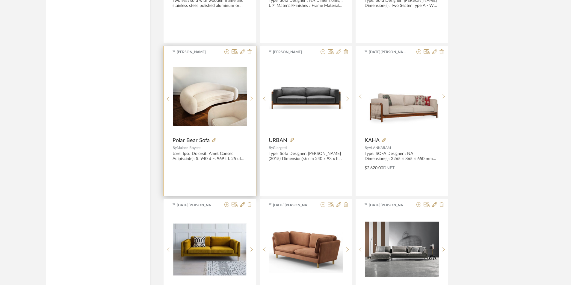
click at [251, 100] on div at bounding box center [251, 99] width 9 height 80
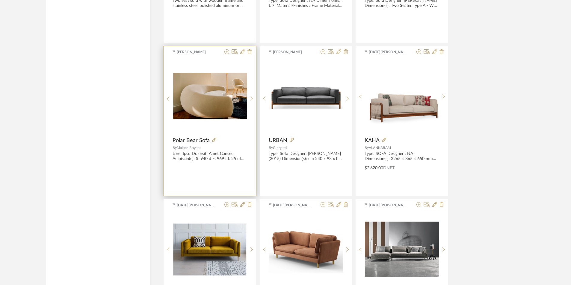
click at [251, 100] on icon at bounding box center [251, 98] width 3 height 5
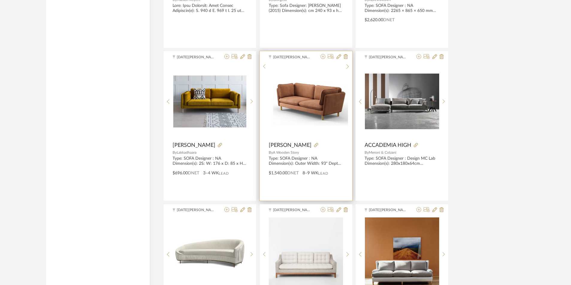
scroll to position [7167, 0]
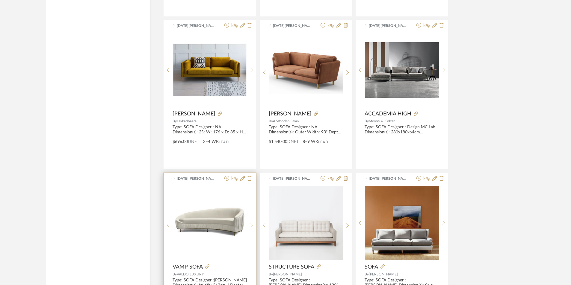
click at [252, 224] on icon at bounding box center [251, 225] width 3 height 5
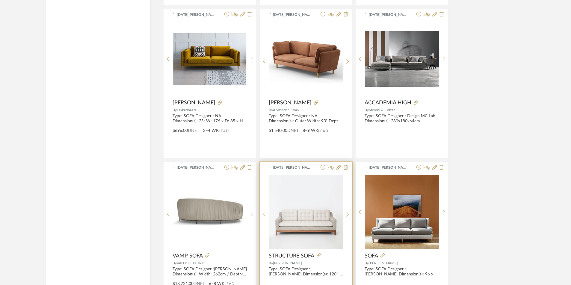
scroll to position [7268, 0]
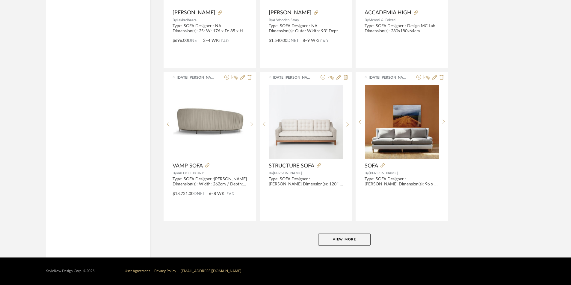
click at [351, 240] on button "View More" at bounding box center [344, 240] width 52 height 12
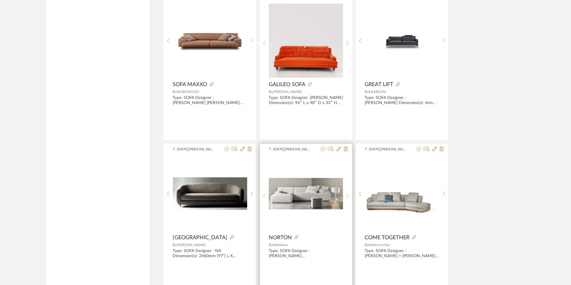
scroll to position [7897, 0]
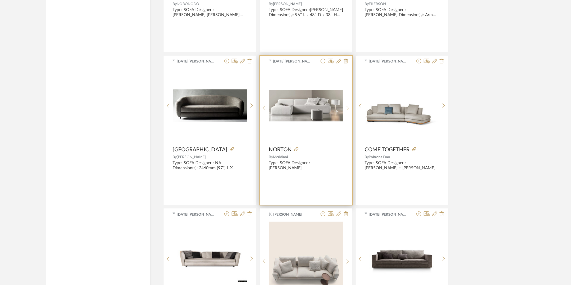
click at [350, 109] on sr-next-btn at bounding box center [347, 108] width 9 height 5
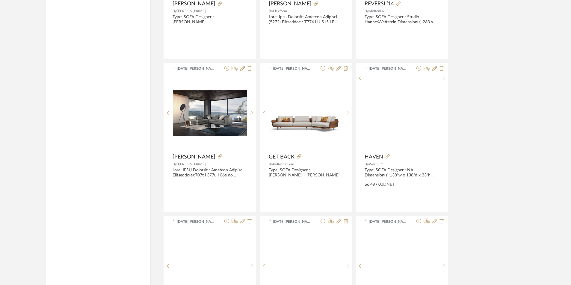
scroll to position [8197, 0]
